Goal: Information Seeking & Learning: Learn about a topic

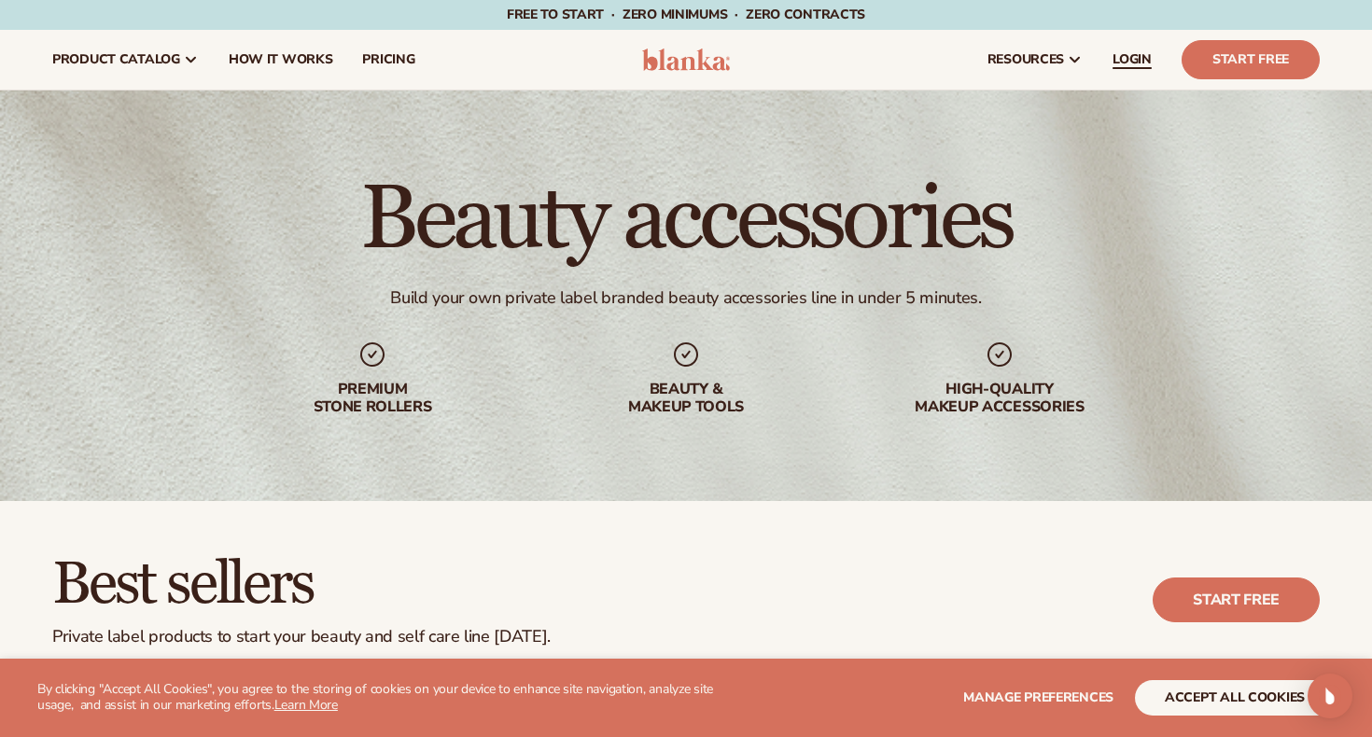
click at [1129, 63] on span "LOGIN" at bounding box center [1132, 59] width 39 height 15
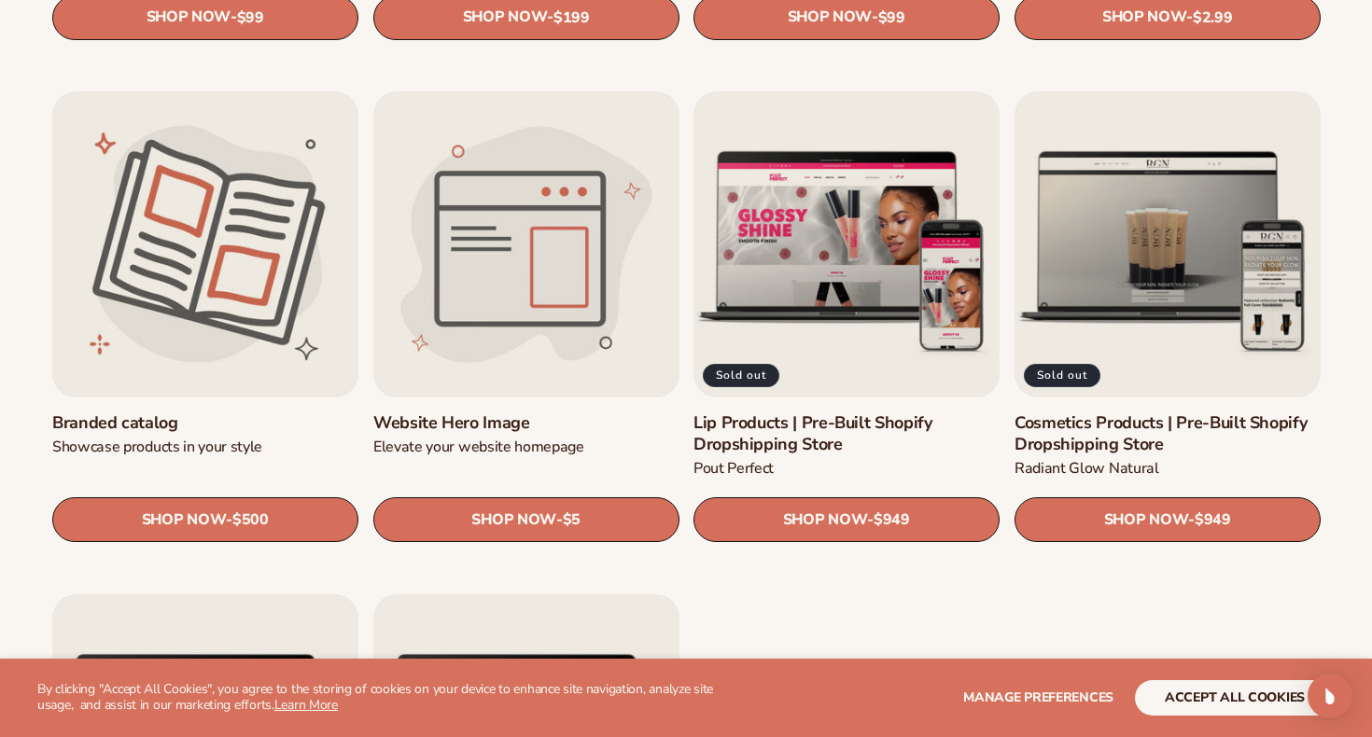
scroll to position [2014, 0]
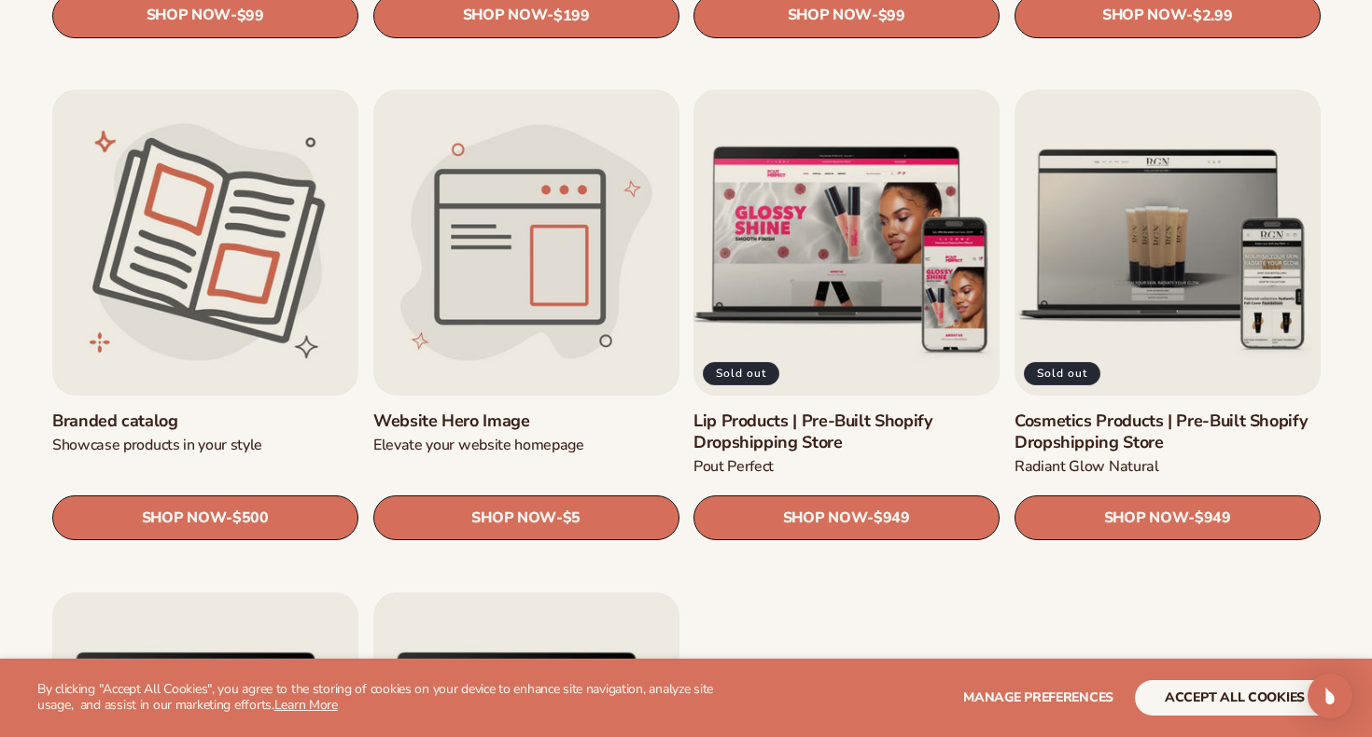
click at [885, 411] on link "Lip Products | Pre-Built Shopify Dropshipping Store" at bounding box center [847, 433] width 306 height 44
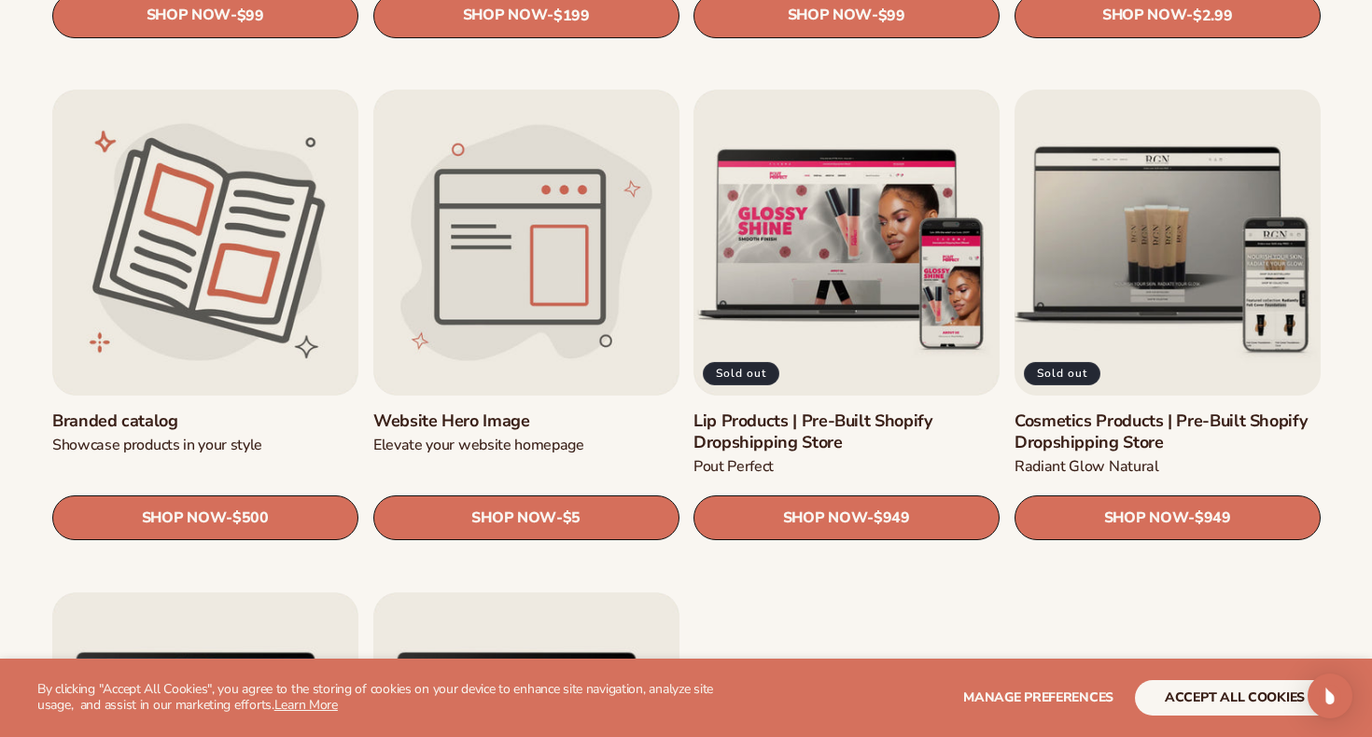
click at [1086, 411] on link "Cosmetics Products | Pre-Built Shopify Dropshipping Store" at bounding box center [1168, 433] width 306 height 44
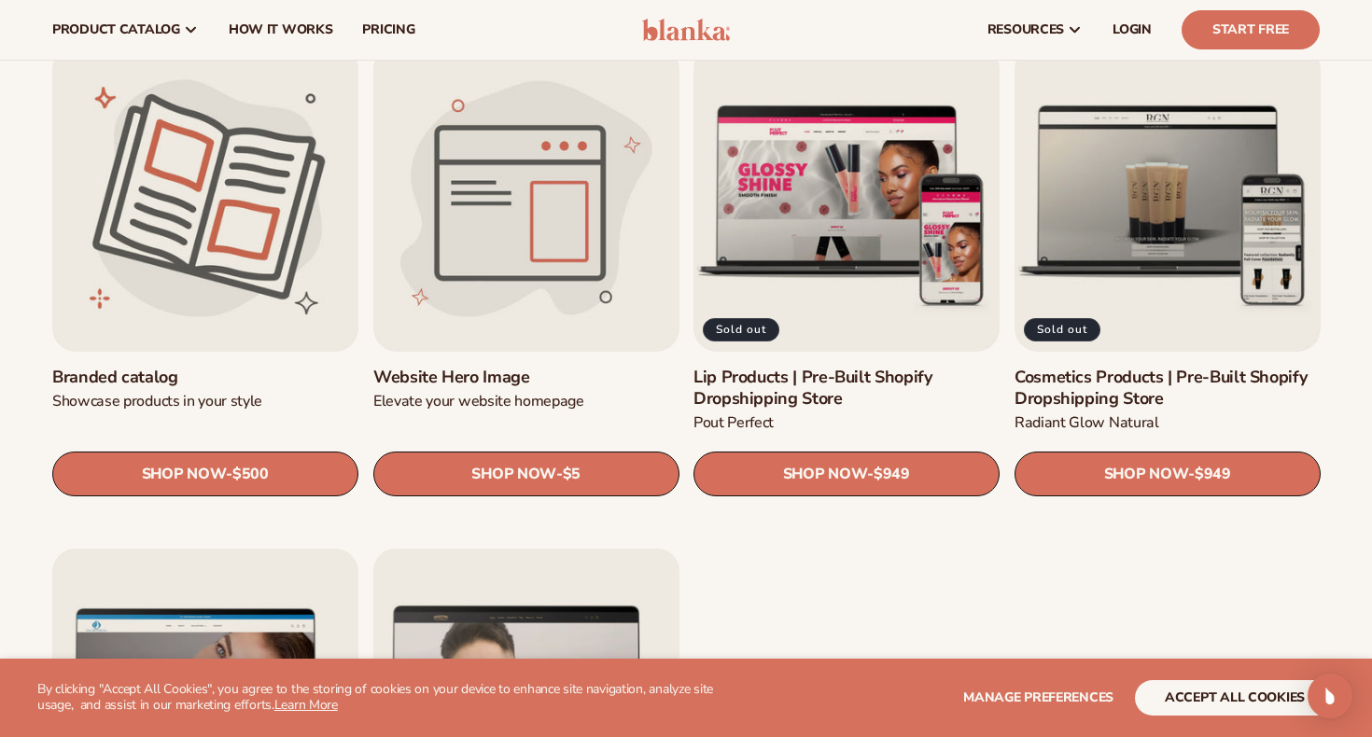
scroll to position [2057, 0]
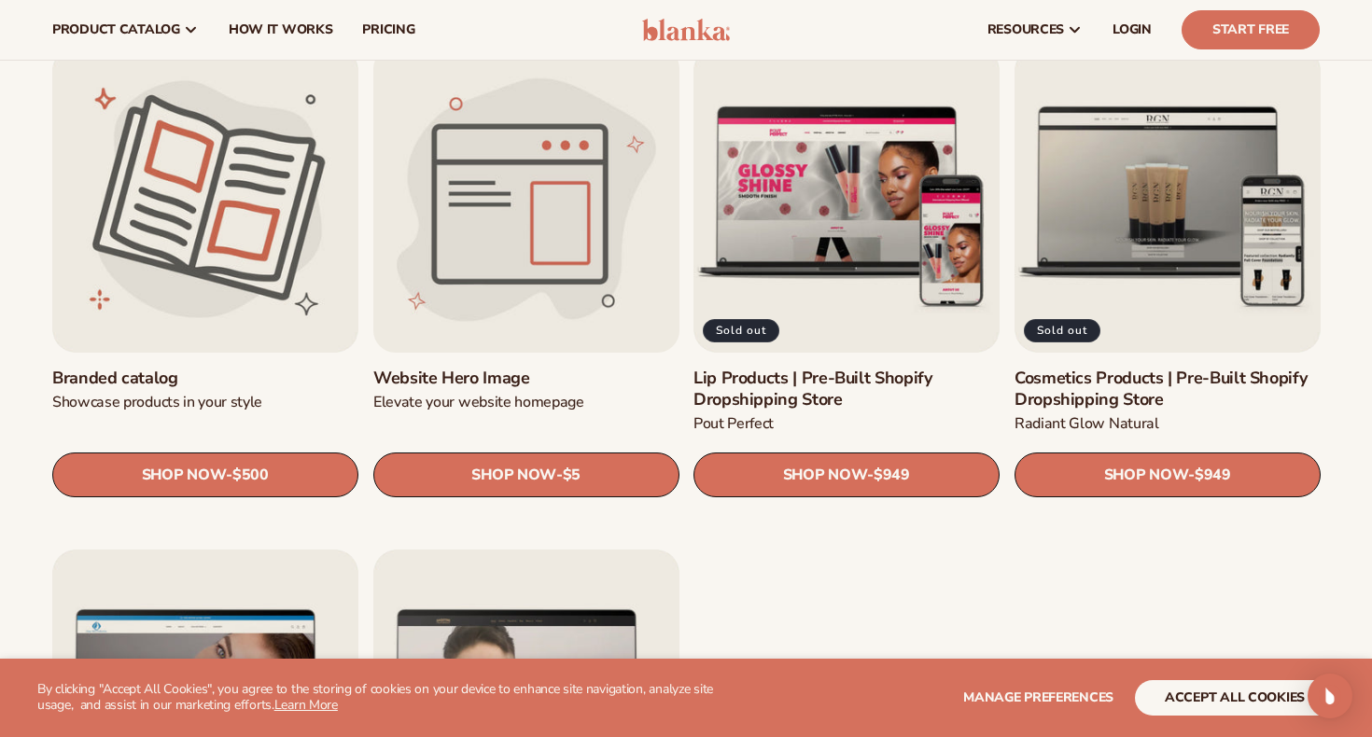
click at [526, 368] on link "Website Hero Image" at bounding box center [526, 378] width 306 height 21
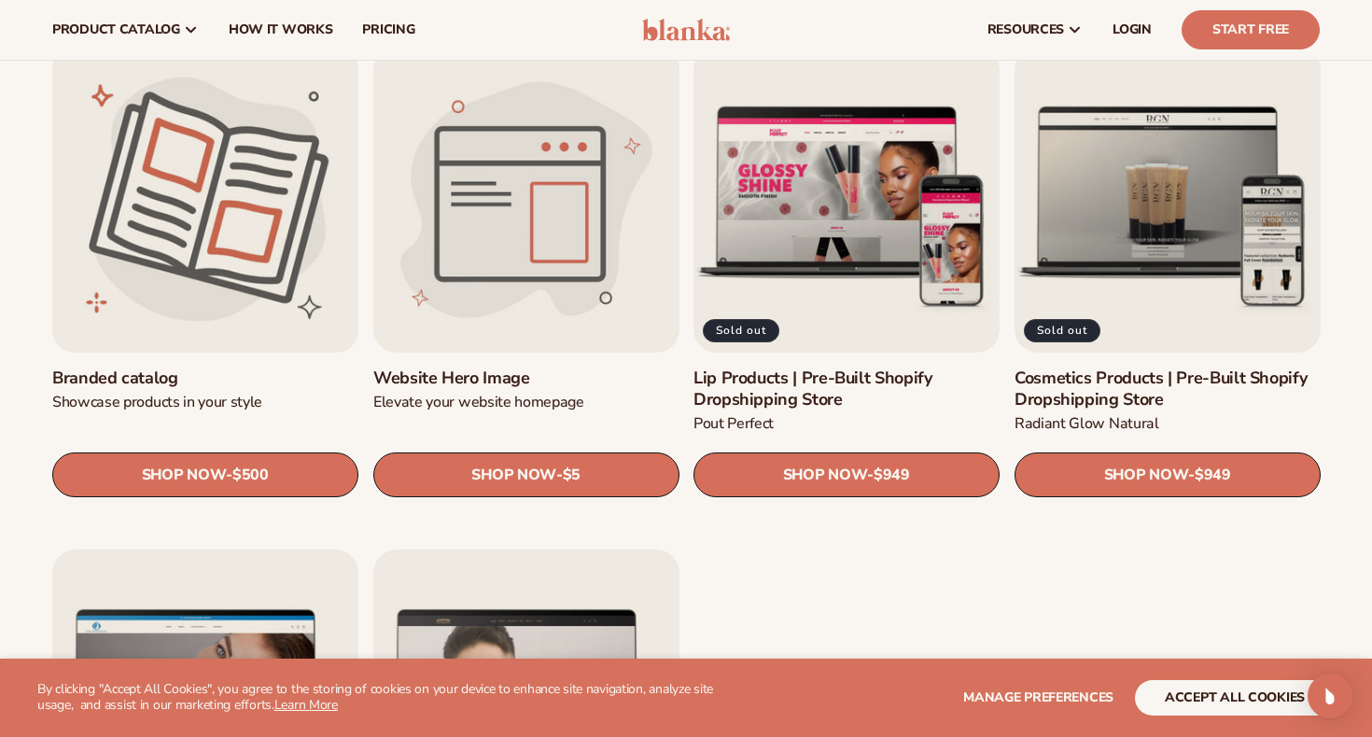
click at [289, 368] on link "Branded catalog" at bounding box center [205, 378] width 306 height 21
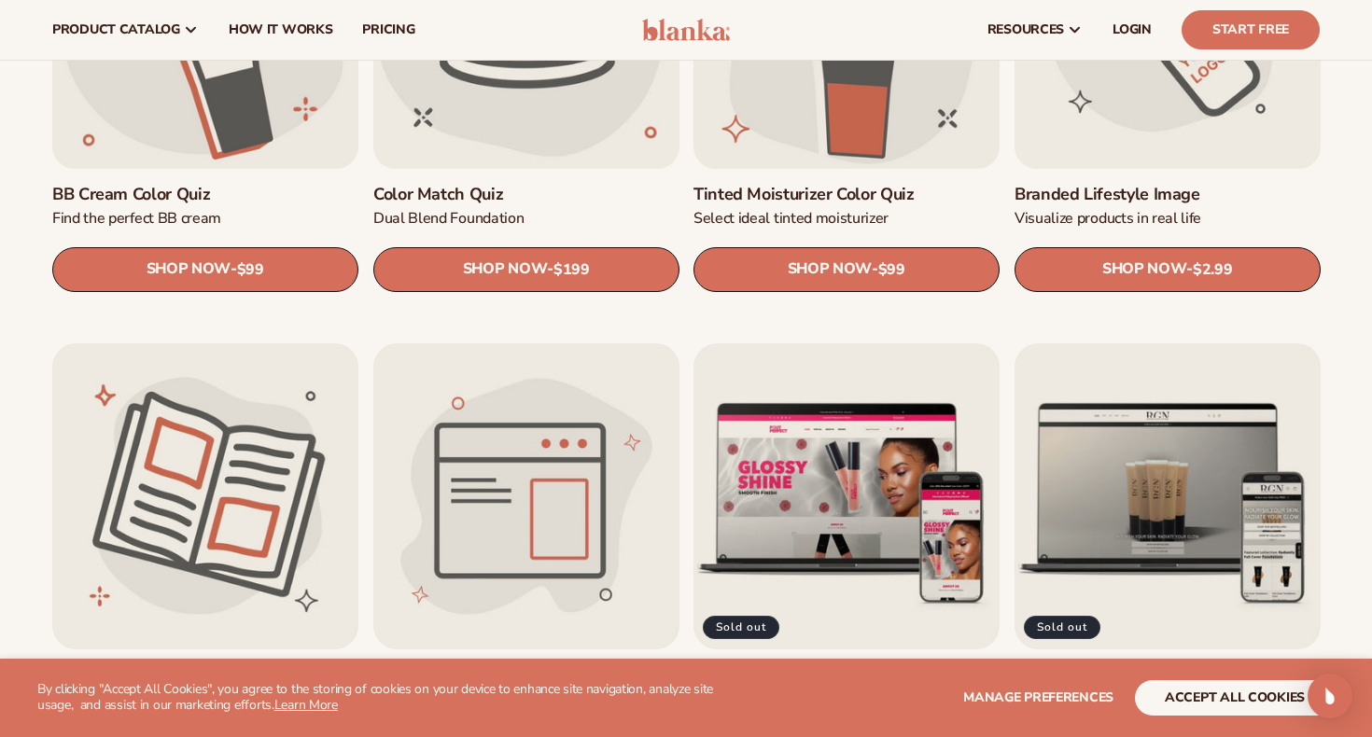
scroll to position [1710, 0]
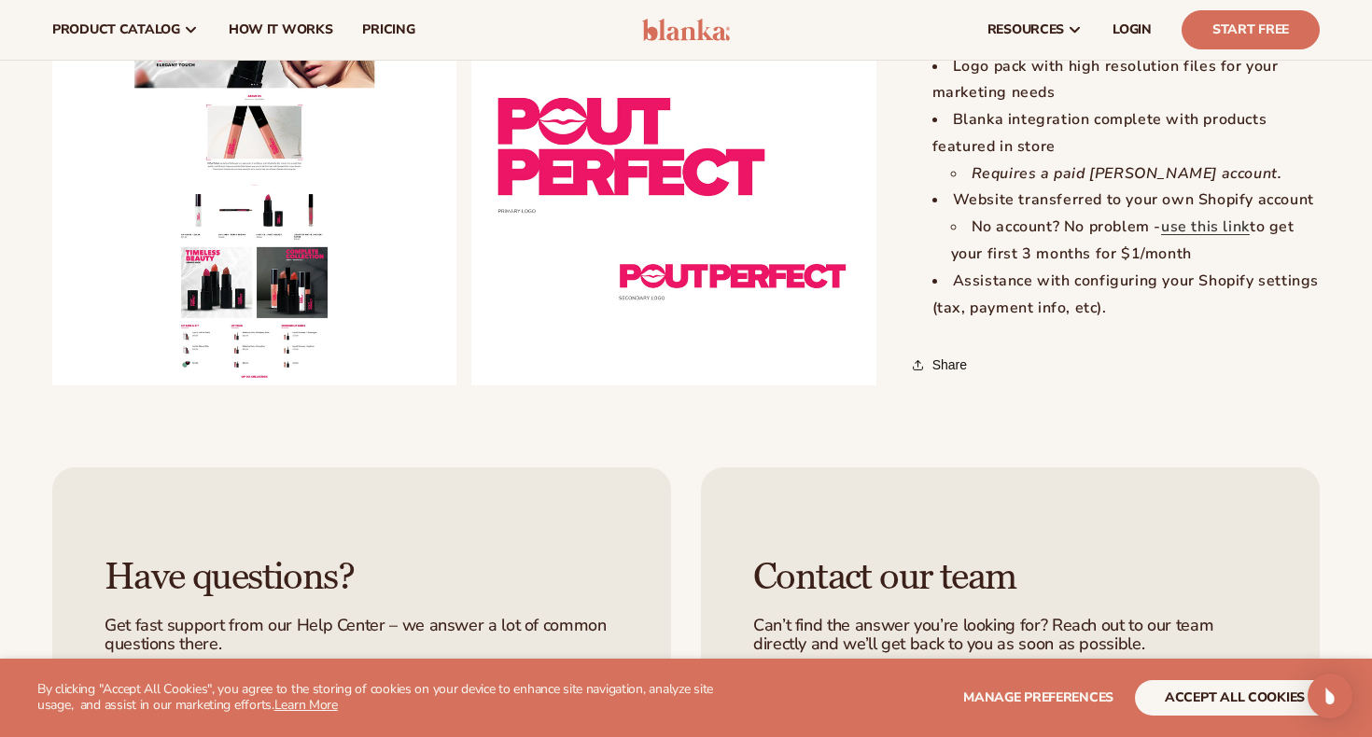
scroll to position [1902, 0]
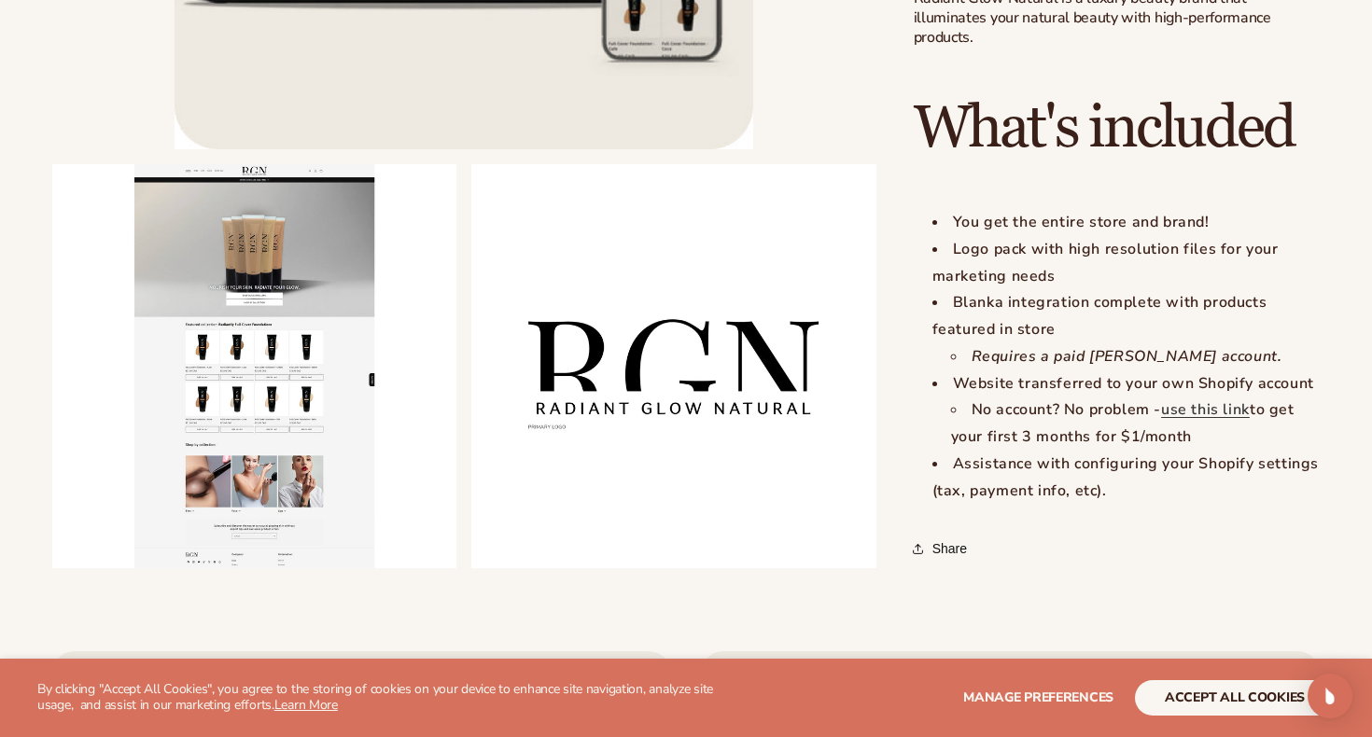
scroll to position [1831, 0]
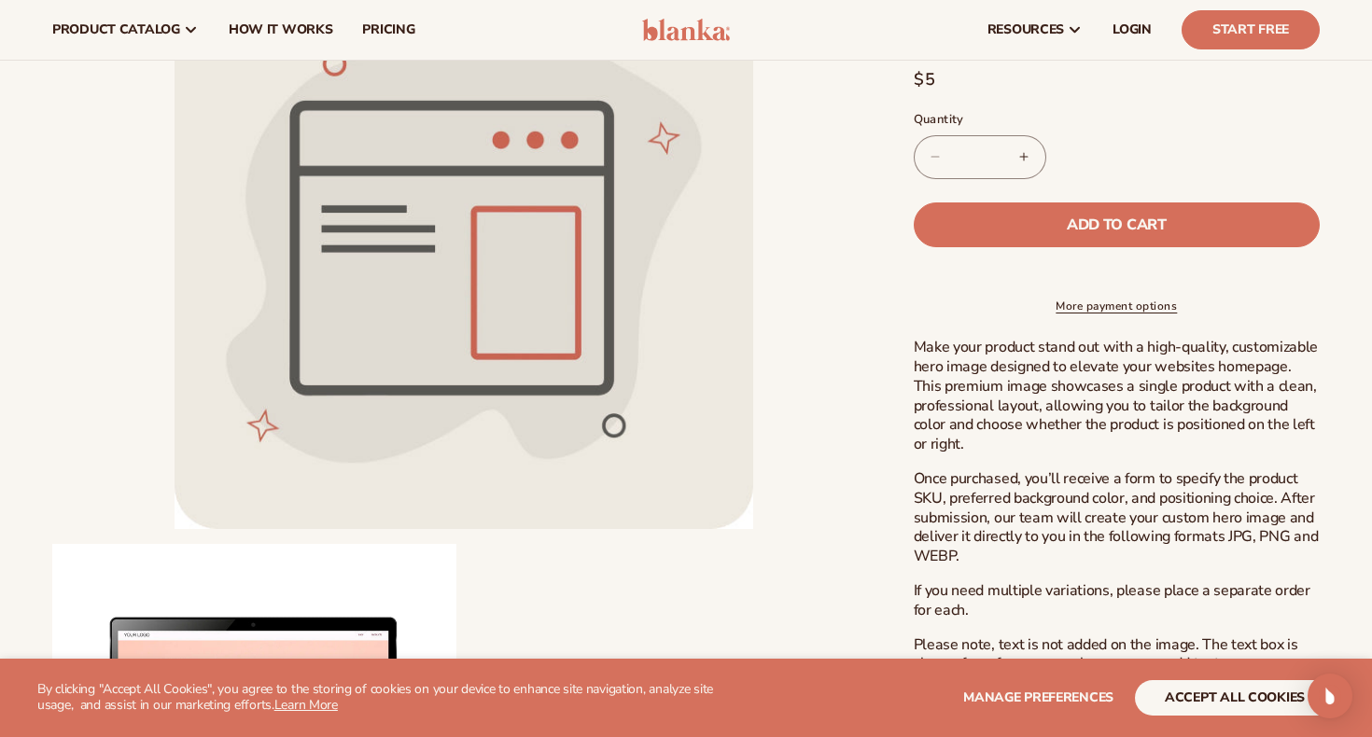
scroll to position [233, 0]
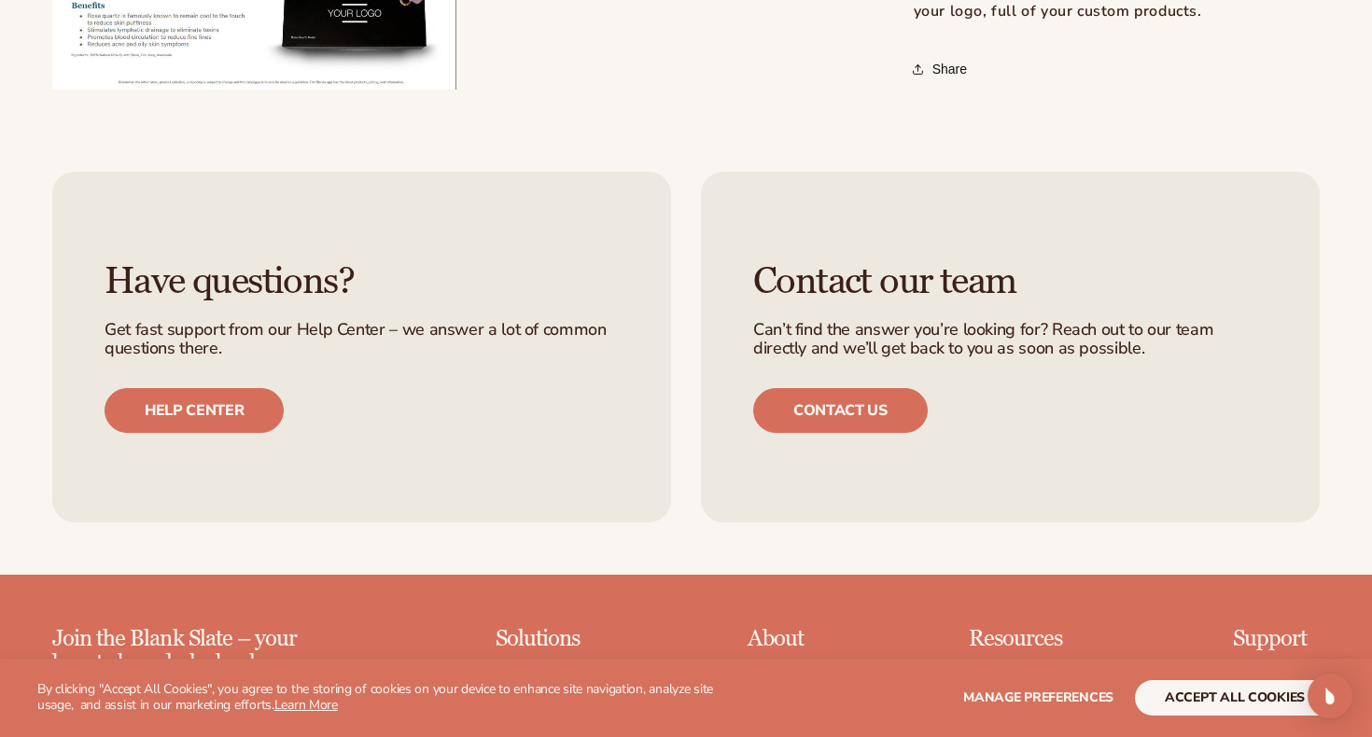
scroll to position [1063, 0]
